Goal: Transaction & Acquisition: Download file/media

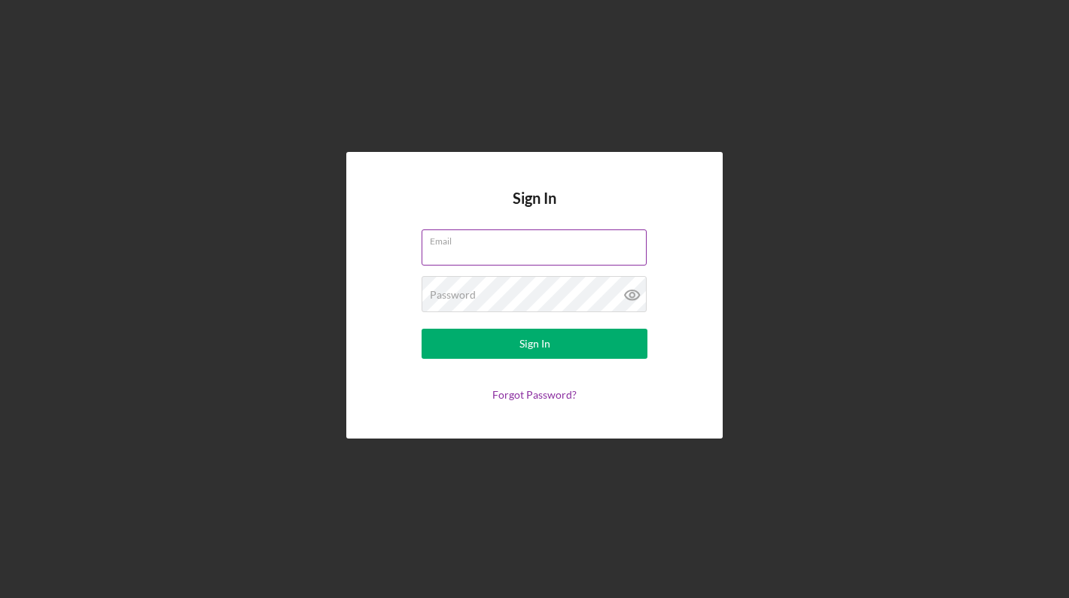
type input "[EMAIL_ADDRESS][DOMAIN_NAME]"
click at [534, 344] on button "Sign In" at bounding box center [534, 344] width 226 height 30
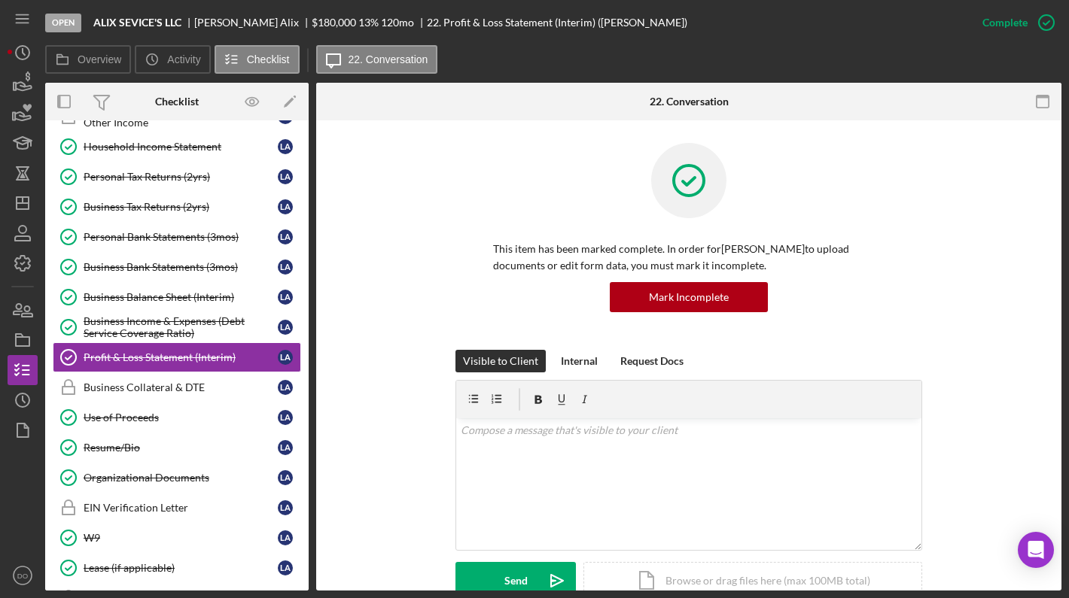
scroll to position [157, 0]
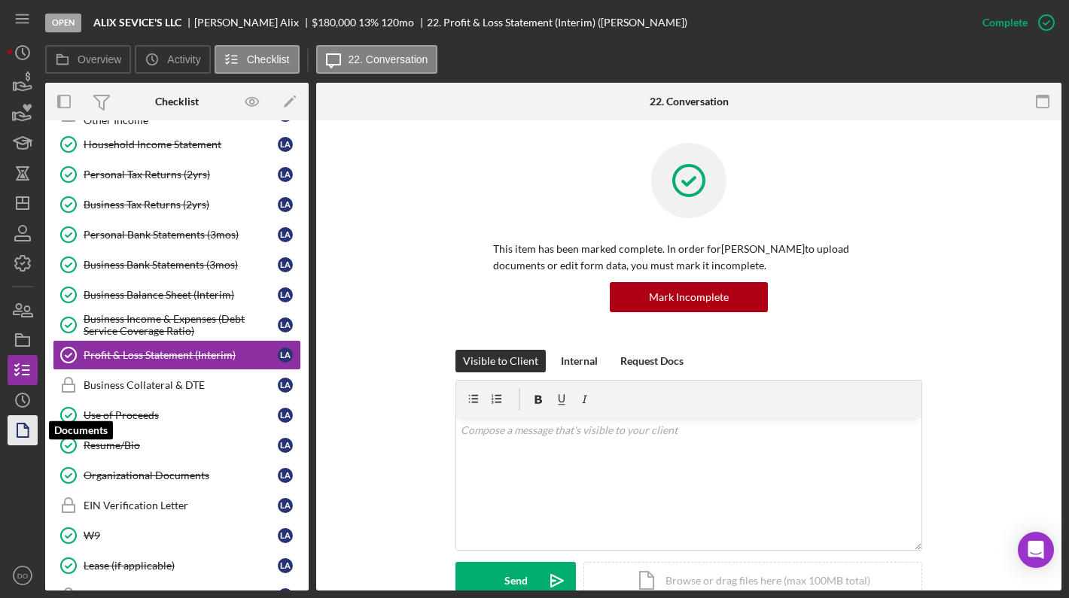
click at [20, 429] on icon "button" at bounding box center [23, 431] width 38 height 38
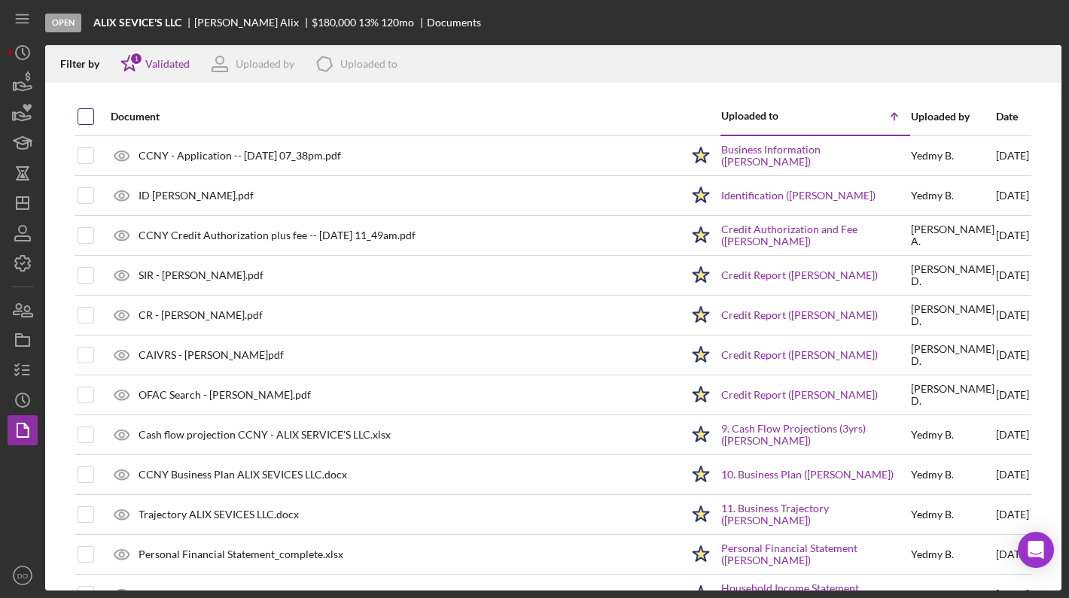
click at [81, 111] on input "checkbox" at bounding box center [85, 116] width 15 height 15
checkbox input "true"
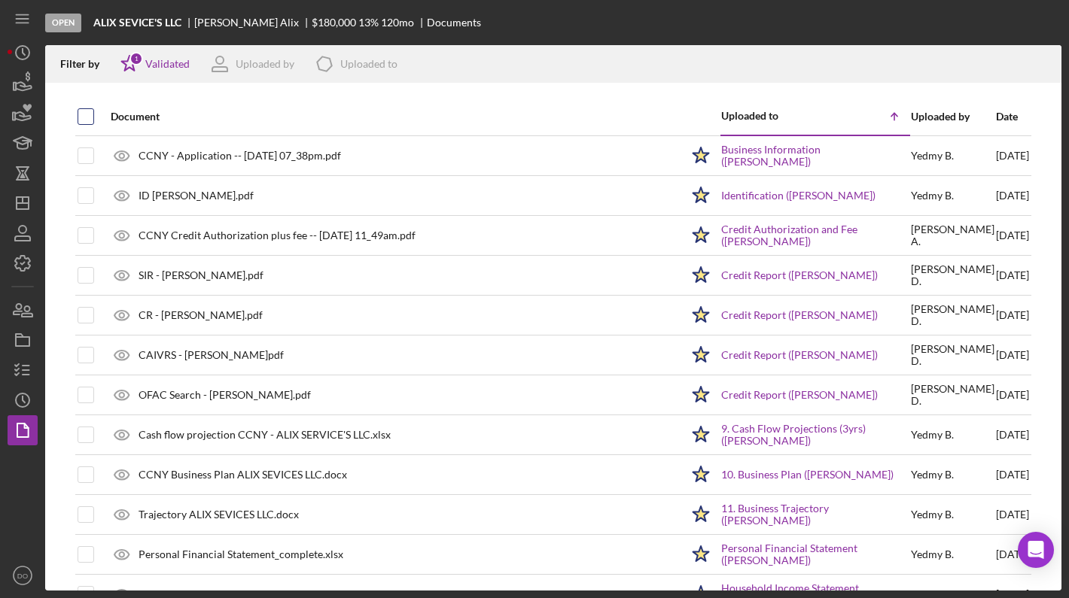
checkbox input "true"
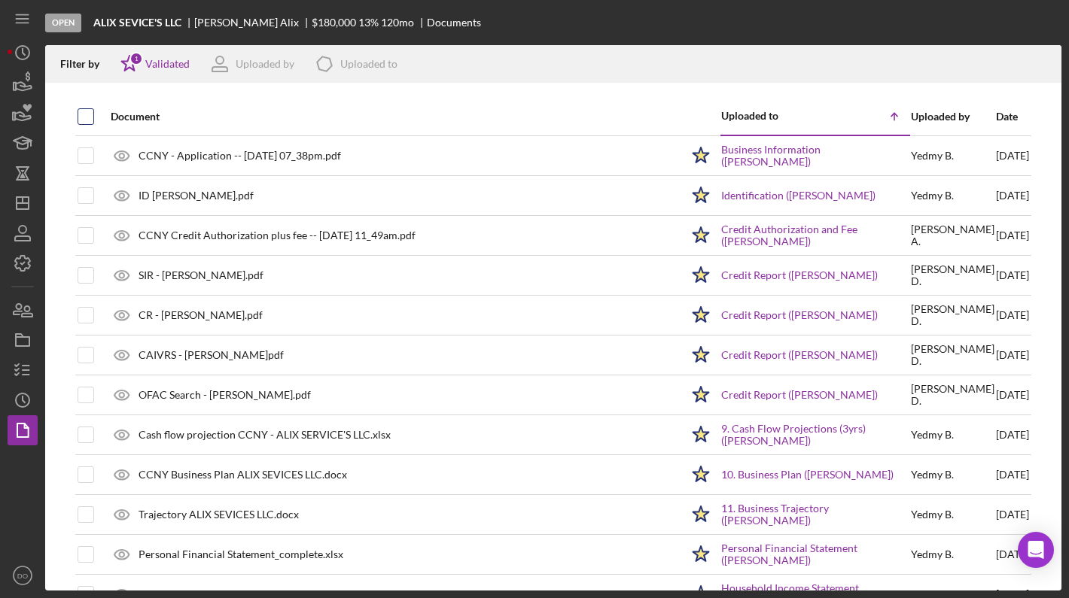
checkbox input "true"
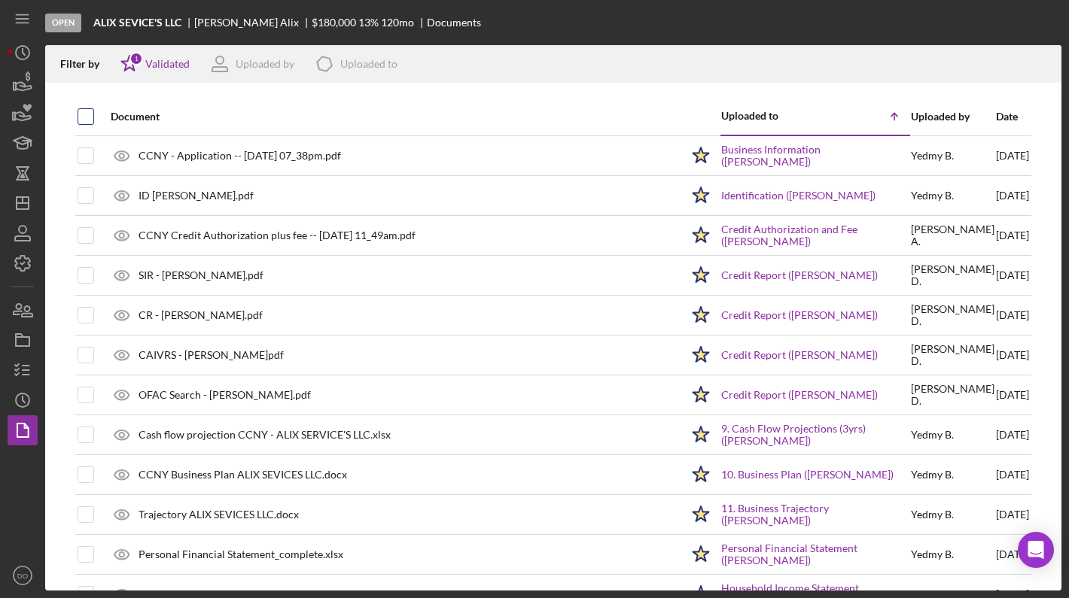
checkbox input "true"
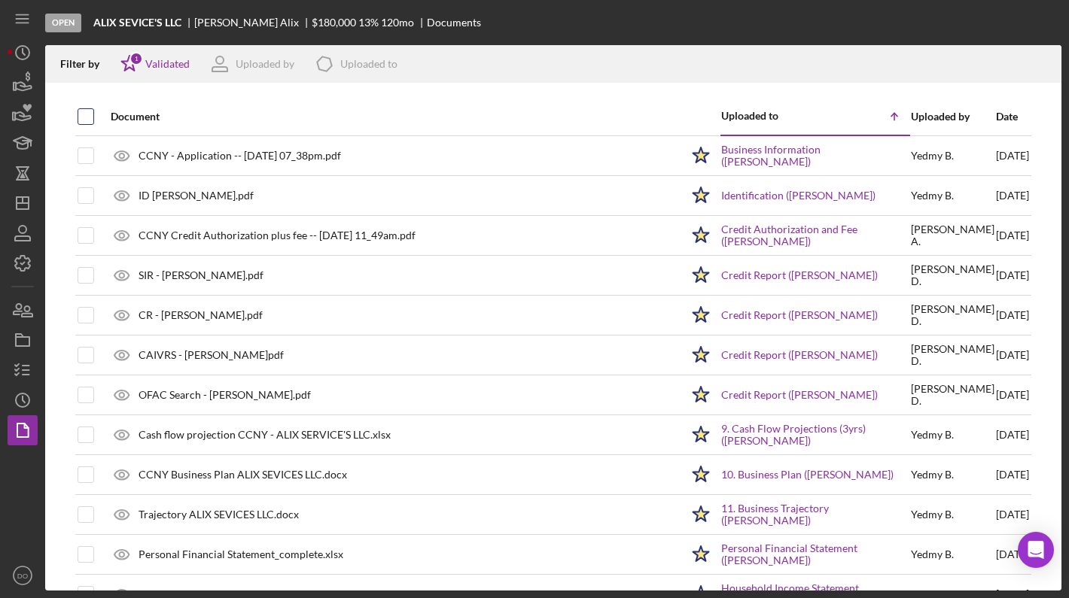
checkbox input "true"
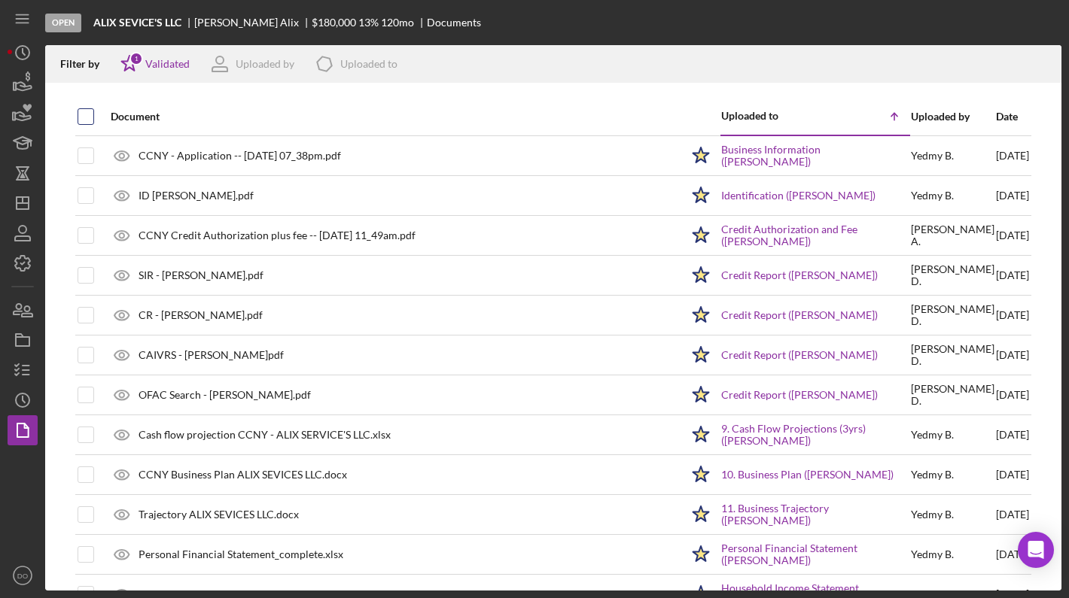
checkbox input "true"
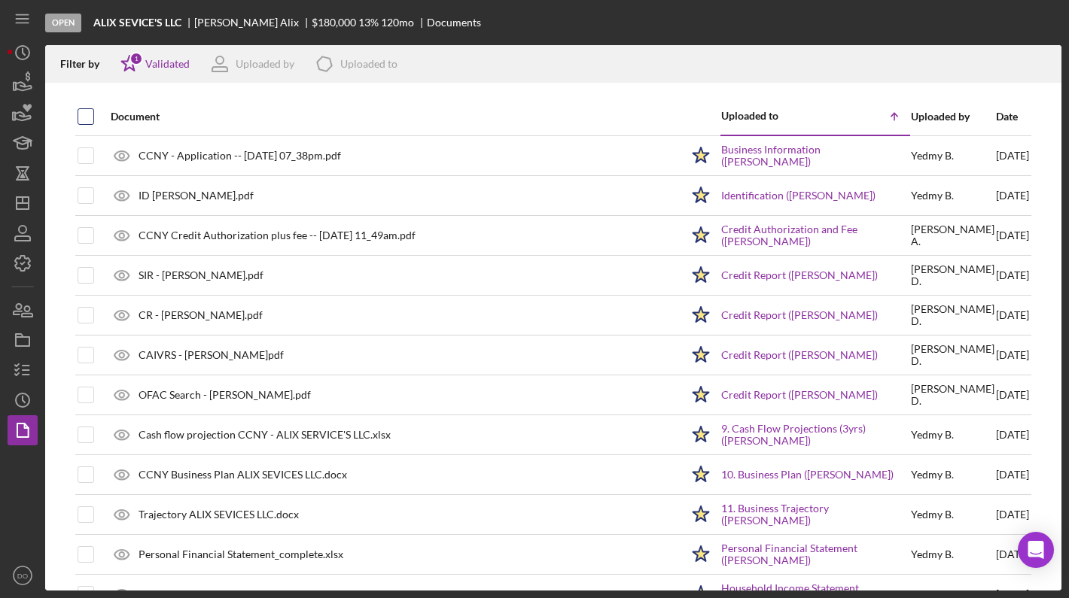
checkbox input "true"
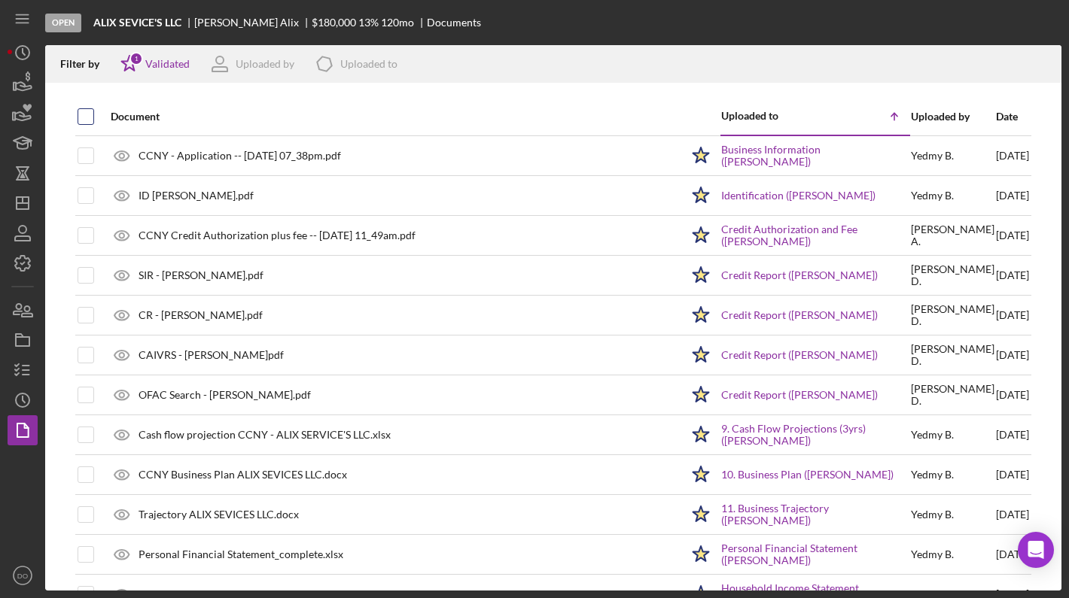
checkbox input "true"
click at [1045, 55] on icon "Icon/Download" at bounding box center [1043, 64] width 34 height 34
